Goal: Communication & Community: Ask a question

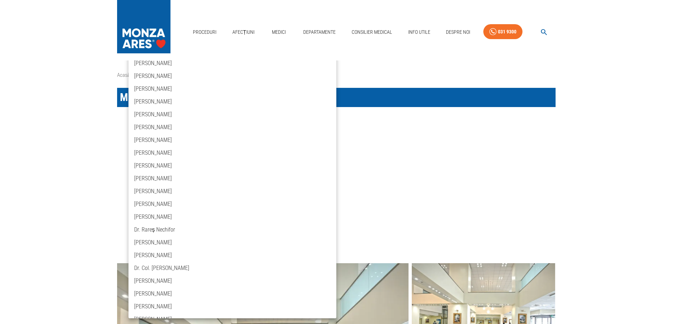
drag, startPoint x: 521, startPoint y: 123, endPoint x: 623, endPoint y: 88, distance: 107.5
click at [524, 120] on div at bounding box center [339, 162] width 678 height 324
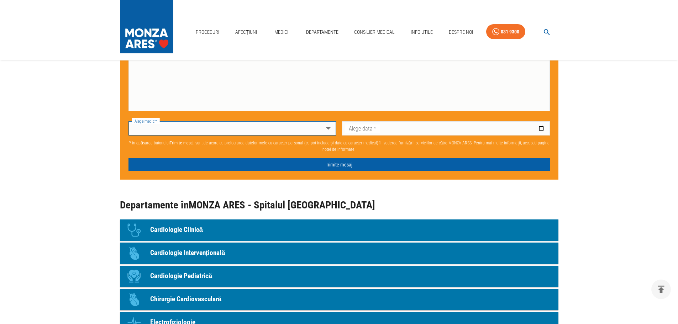
scroll to position [567, 0]
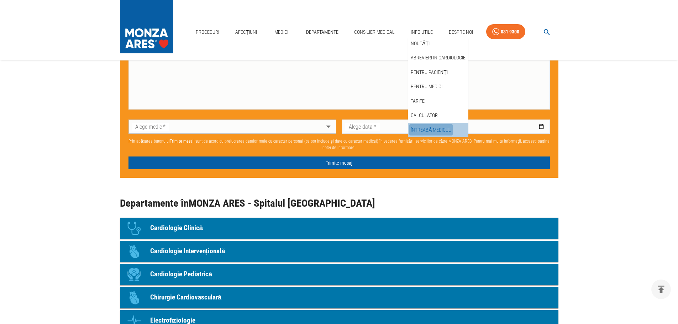
click at [435, 128] on link "Întreabă medicul" at bounding box center [430, 130] width 43 height 12
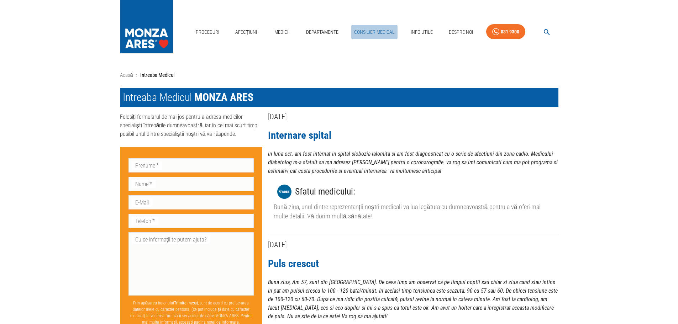
click at [373, 32] on link "Consilier Medical" at bounding box center [374, 32] width 46 height 15
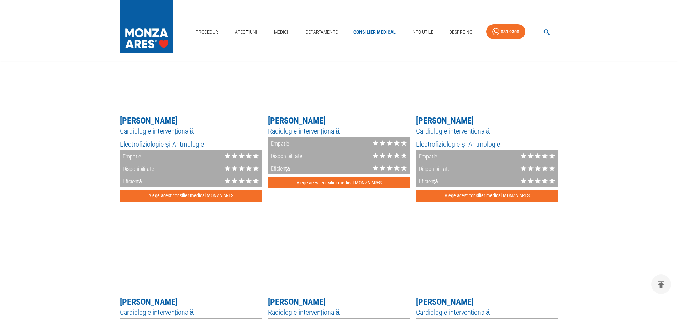
scroll to position [747, 0]
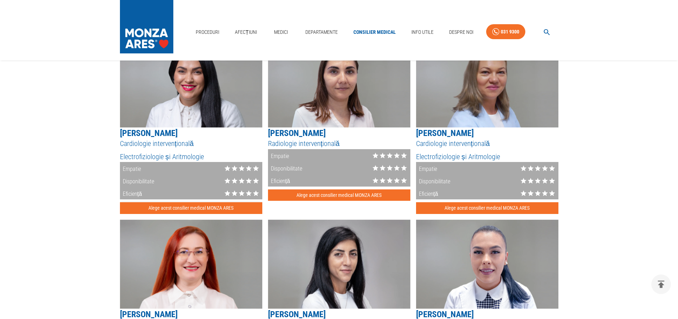
click at [192, 210] on button "Alege acest consilier medical MONZA ARES" at bounding box center [191, 208] width 142 height 12
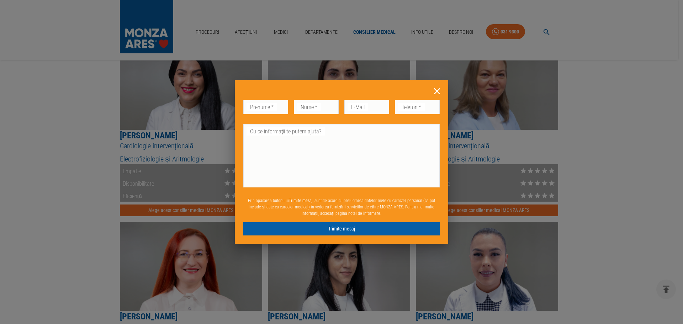
click at [438, 90] on icon at bounding box center [437, 91] width 6 height 6
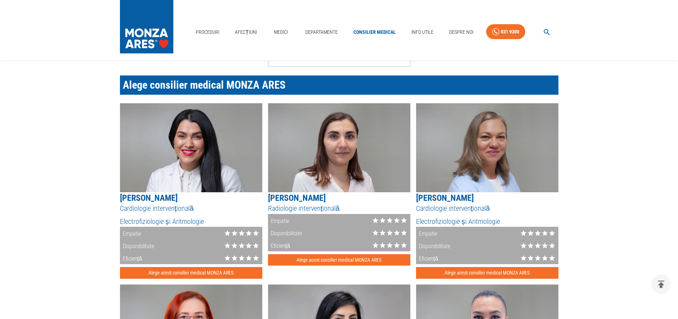
scroll to position [640, 0]
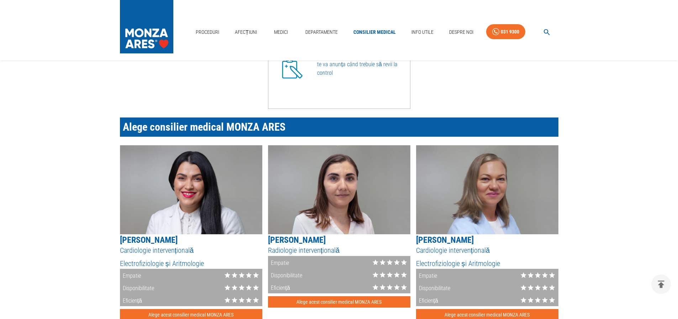
click at [175, 163] on img at bounding box center [191, 189] width 142 height 89
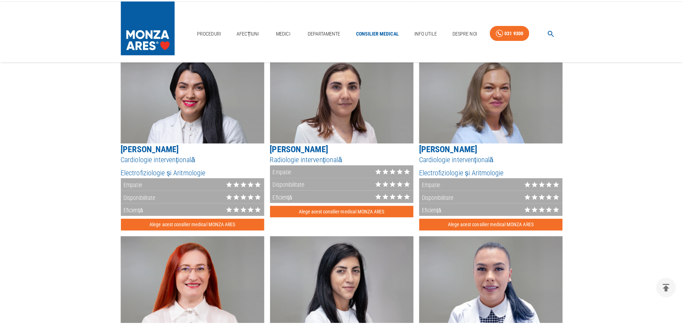
scroll to position [747, 0]
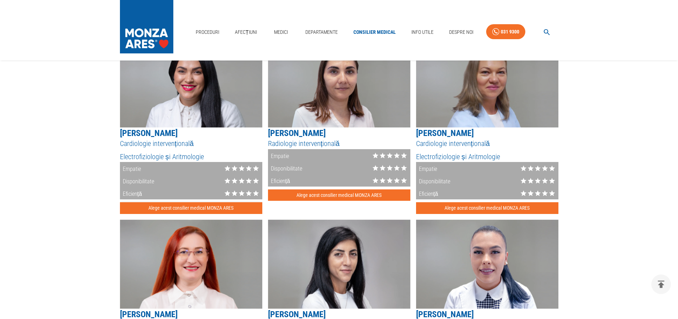
click at [190, 211] on button "Alege acest consilier medical MONZA ARES" at bounding box center [191, 208] width 142 height 12
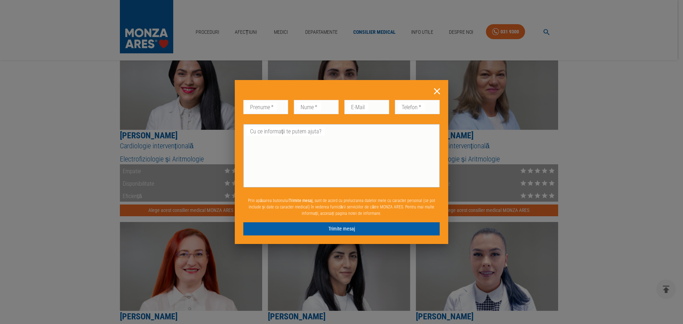
click at [264, 131] on div "Cu ce informații te putem ajuta? x Cu ce informații te putem ajuta?" at bounding box center [341, 155] width 196 height 63
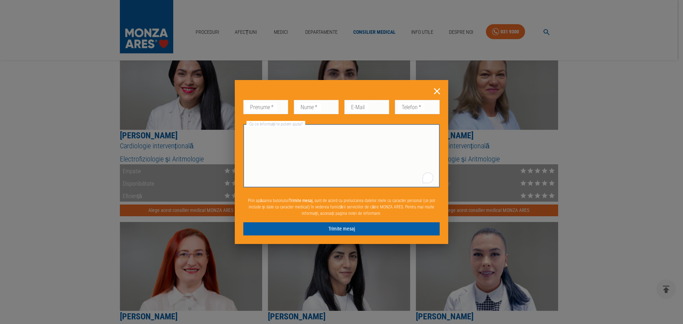
paste textarea "Bună ziua, sunt [PERSON_NAME], doresc o consultație la un medic aritmolog pentr…"
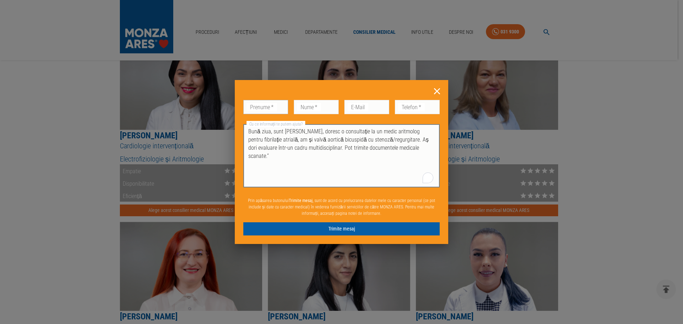
type textarea "Bună ziua, sunt [PERSON_NAME], doresc o consultație la un medic aritmolog pentr…"
click at [276, 104] on input "Prenume   *" at bounding box center [265, 107] width 45 height 14
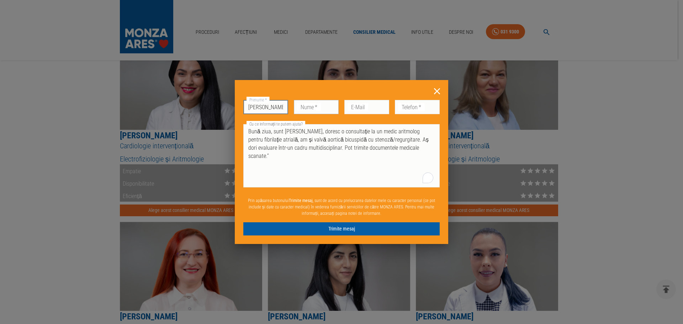
type input "[PERSON_NAME]"
click at [312, 103] on div "Nume   * Nume   *" at bounding box center [316, 107] width 45 height 14
type input "Arion"
click at [358, 104] on div "E-Mail E-Mail" at bounding box center [366, 107] width 45 height 14
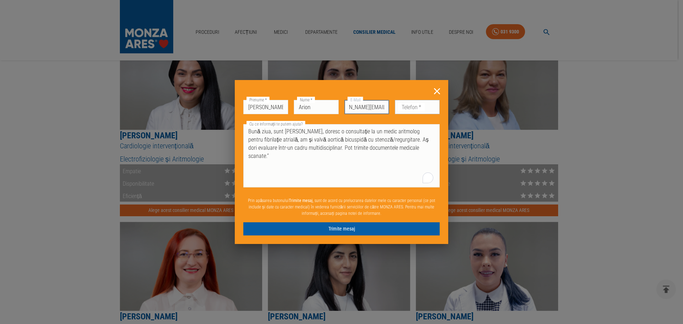
type input "[PERSON_NAME][EMAIL_ADDRESS][DOMAIN_NAME]"
click at [419, 108] on input "Telefon   *" at bounding box center [417, 107] width 45 height 14
type input "0722277275"
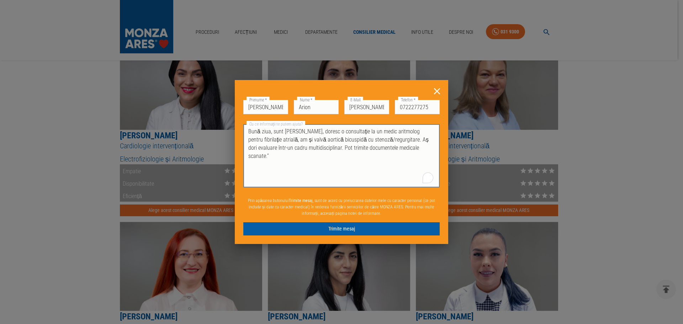
click at [432, 148] on textarea "Bună ziua, sunt [PERSON_NAME], doresc o consultație la un medic aritmolog pentr…" at bounding box center [341, 155] width 186 height 57
click at [316, 155] on textarea "Bună ziua, sunt [PERSON_NAME], doresc o consultație la un medic aritmolog pentr…" at bounding box center [341, 155] width 186 height 57
click at [414, 158] on textarea "Bună ziua, sunt [PERSON_NAME], doresc o consultație la un medic aritmolog pentr…" at bounding box center [341, 155] width 186 height 57
click at [311, 132] on textarea "Bună ziua, sunt [PERSON_NAME], doresc o consultație la un medic aritmolog pentr…" at bounding box center [341, 155] width 186 height 57
paste textarea "Istoric medical: Valvă aortică bicuspidă cu stenoză și regurgitare; Episoade de…"
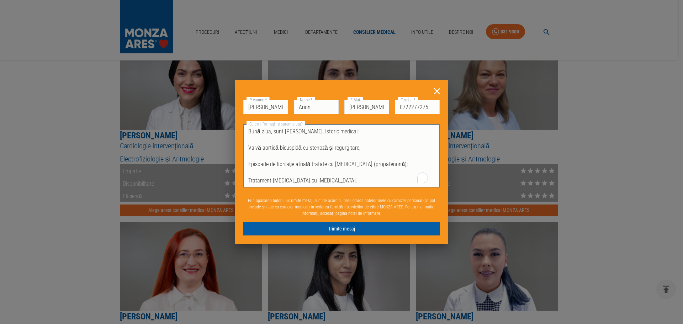
click at [310, 132] on textarea "Bună ziua, sunt [PERSON_NAME], Istoric medical: Valvă aortică bicuspidă cu sten…" at bounding box center [341, 155] width 186 height 57
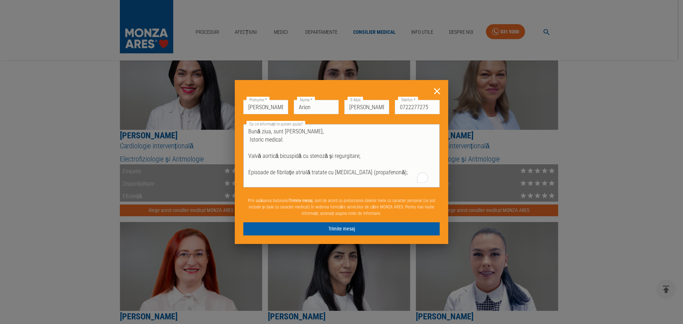
click at [247, 155] on div "Bună ziua, sunt [PERSON_NAME], Istoric medical: Valvă aortică bicuspidă cu sten…" at bounding box center [341, 155] width 196 height 63
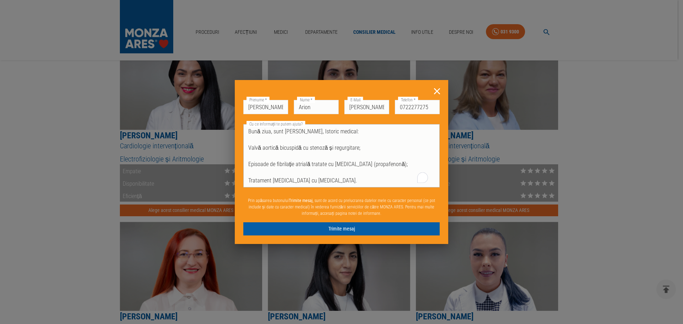
click at [248, 149] on div "Bună ziua, sunt [PERSON_NAME], Istoric medical: Valvă aortică bicuspidă cu sten…" at bounding box center [341, 155] width 196 height 63
click at [310, 164] on textarea "Bună ziua, sunt [PERSON_NAME] Istoric medical: Valvă aortică bicuspidă cu steno…" at bounding box center [341, 155] width 186 height 57
click at [310, 131] on textarea "Bună ziua, sunt [PERSON_NAME] Istoric medical: Valvă aortică bicuspidă cu steno…" at bounding box center [341, 155] width 186 height 57
click at [310, 173] on textarea "Bună ziua, sunt [PERSON_NAME] din Deva Istoric medical: Valvă aortică bicuspidă…" at bounding box center [341, 155] width 186 height 57
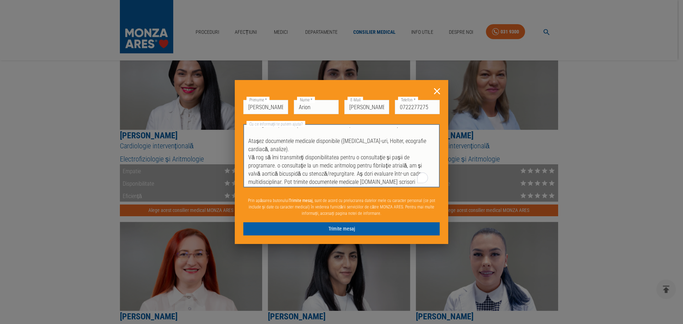
scroll to position [106, 0]
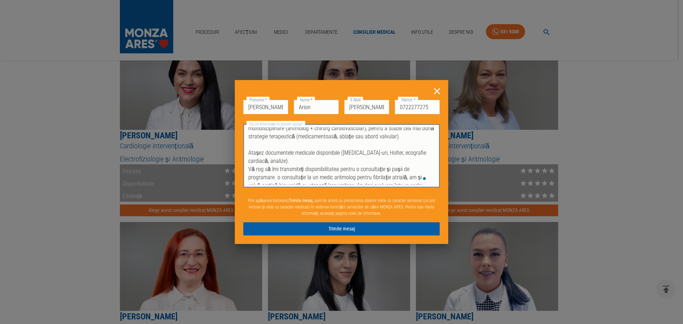
drag, startPoint x: 249, startPoint y: 131, endPoint x: 259, endPoint y: 135, distance: 11.3
click at [259, 135] on textarea "Bună ziua, sunt [PERSON_NAME] din Deva Istoric medical: Valvă aortică bicuspidă…" at bounding box center [341, 155] width 186 height 57
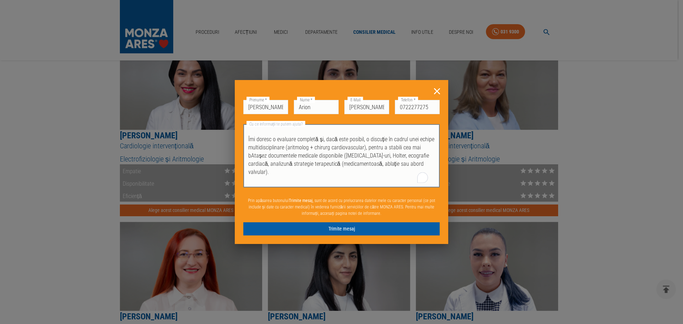
click at [297, 173] on textarea "Bună ziua, sunt [PERSON_NAME] din Deva Istoric medical: Valvă aortică bicuspidă…" at bounding box center [341, 155] width 186 height 57
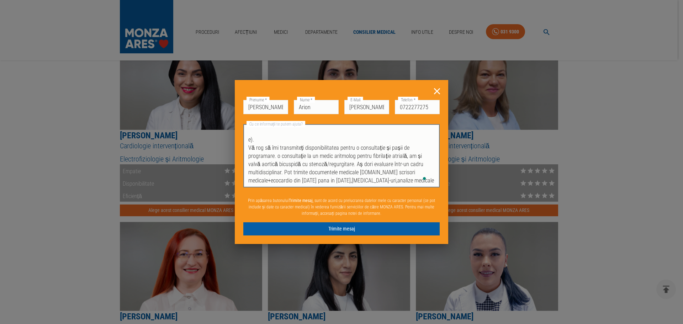
click at [253, 140] on textarea "Bună ziua, sunt [PERSON_NAME] din Deva Istoric medical: Valvă aortică bicuspidă…" at bounding box center [341, 155] width 186 height 57
click at [249, 146] on textarea "Bună ziua, sunt [PERSON_NAME] din Deva Istoric medical: Valvă aortică bicuspidă…" at bounding box center [341, 155] width 186 height 57
click at [283, 173] on textarea "Bună ziua, sunt [PERSON_NAME] din Deva Istoric medical: Valvă aortică bicuspidă…" at bounding box center [341, 155] width 186 height 57
paste textarea "Heart Team"
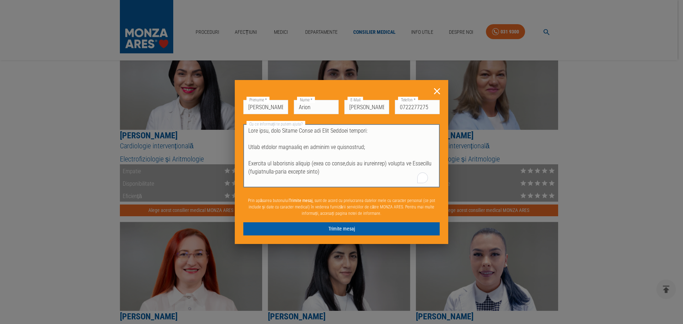
scroll to position [0, 0]
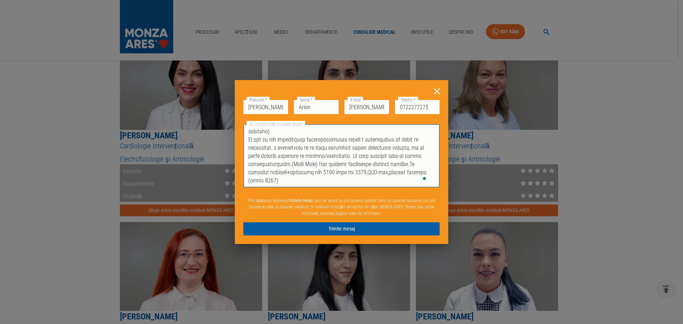
click at [351, 157] on textarea "Cu ce informații te putem ajuta?" at bounding box center [341, 155] width 186 height 57
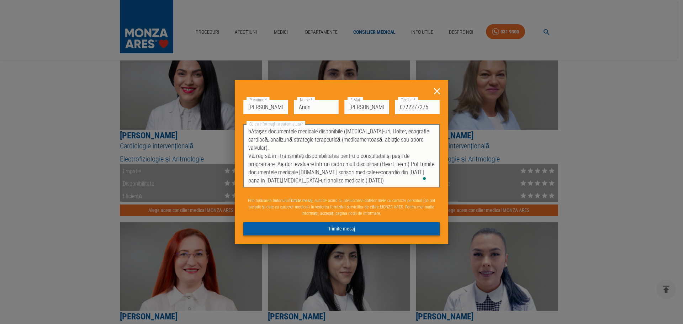
type textarea "Bună ziua, sunt [PERSON_NAME] din Deva Istoric medical: Valvă aortică bicuspidă…"
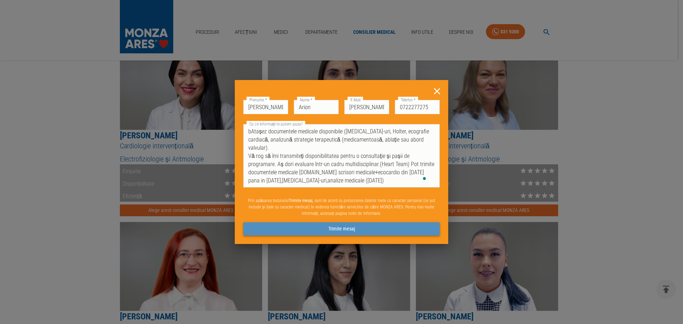
click at [338, 231] on button "Trimite mesaj" at bounding box center [341, 228] width 196 height 13
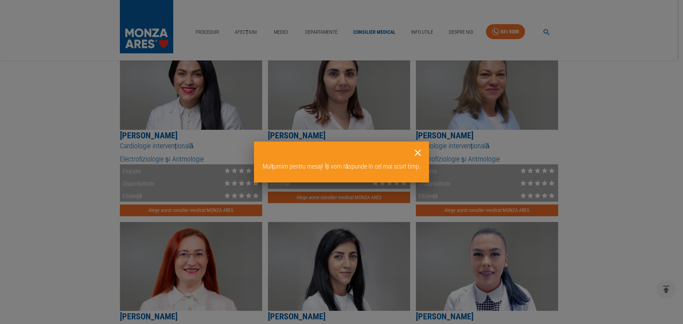
click at [418, 151] on icon at bounding box center [417, 152] width 11 height 11
